Goal: Navigation & Orientation: Find specific page/section

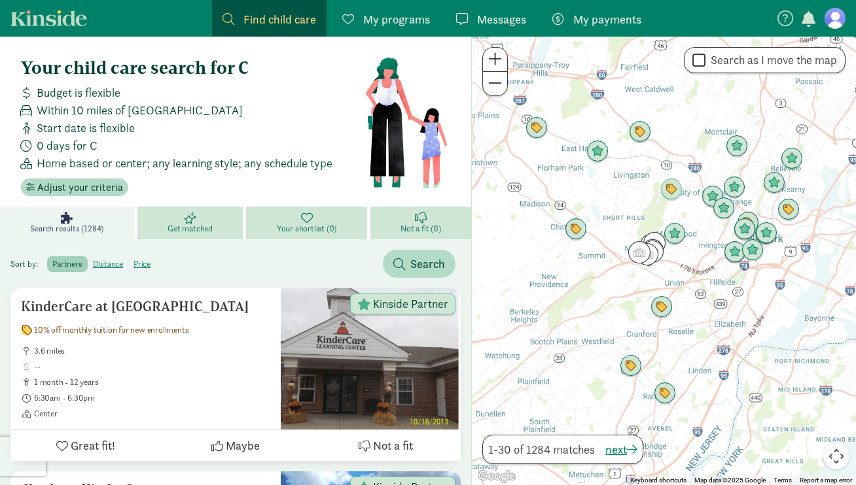
click at [408, 27] on span "My programs" at bounding box center [396, 19] width 67 height 18
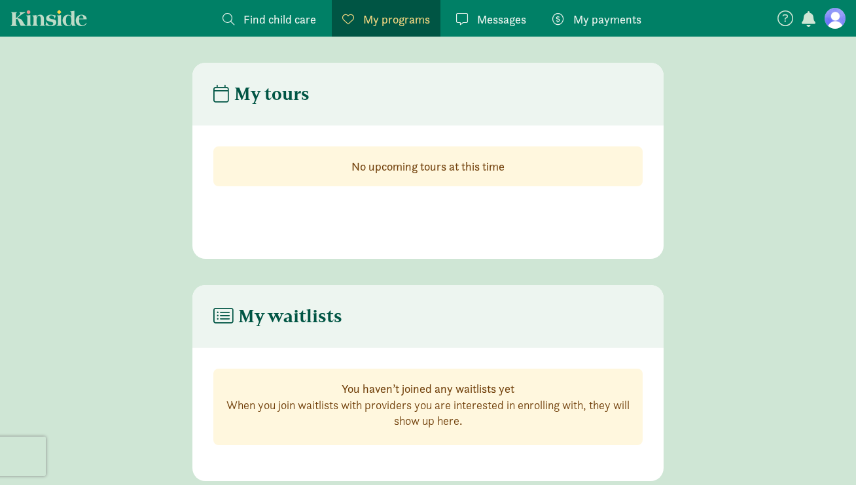
click at [842, 12] on nav "Find child care Find My programs Programs Messages Messages My payments Pay" at bounding box center [428, 18] width 856 height 37
click at [839, 14] on figure at bounding box center [834, 18] width 21 height 21
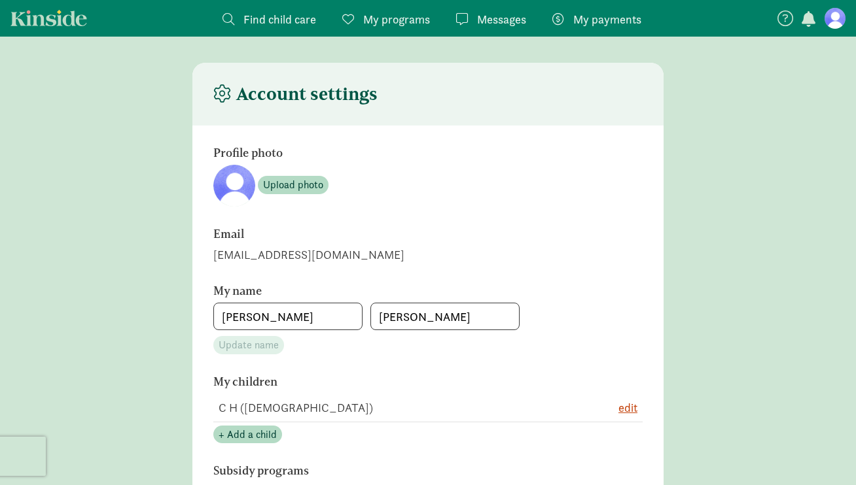
click at [71, 19] on link "Kinside" at bounding box center [48, 18] width 77 height 16
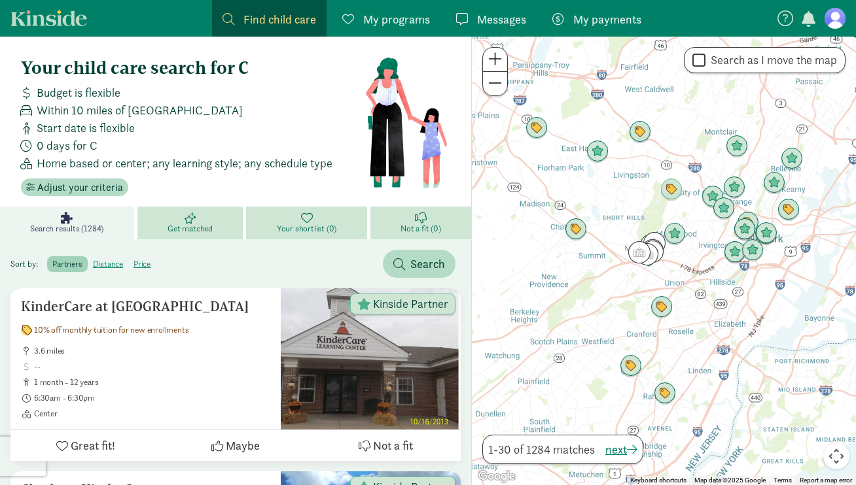
click at [771, 19] on nav "Find child care Find My programs Programs Messages Messages My payments Pay" at bounding box center [428, 18] width 856 height 37
click at [778, 19] on icon at bounding box center [785, 18] width 16 height 16
click at [841, 55] on icon at bounding box center [840, 52] width 12 height 16
click at [815, 15] on span "button" at bounding box center [808, 19] width 14 height 16
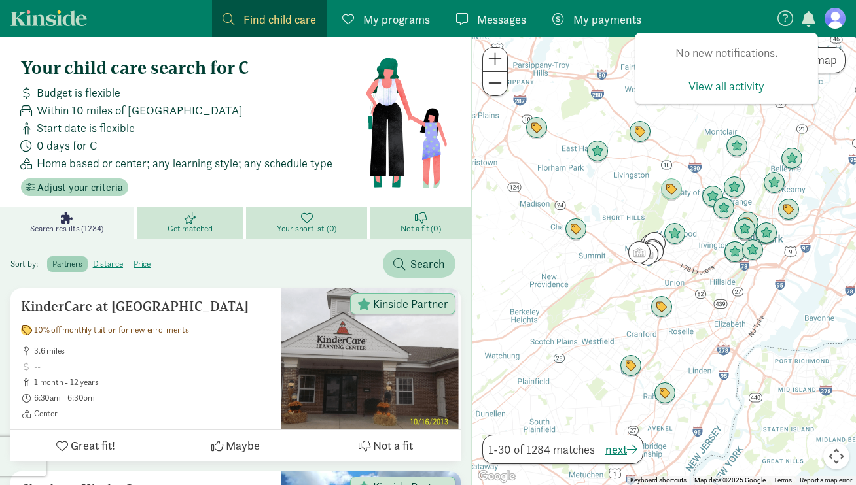
click at [834, 22] on figure at bounding box center [834, 18] width 21 height 21
